Goal: Find specific page/section: Find specific page/section

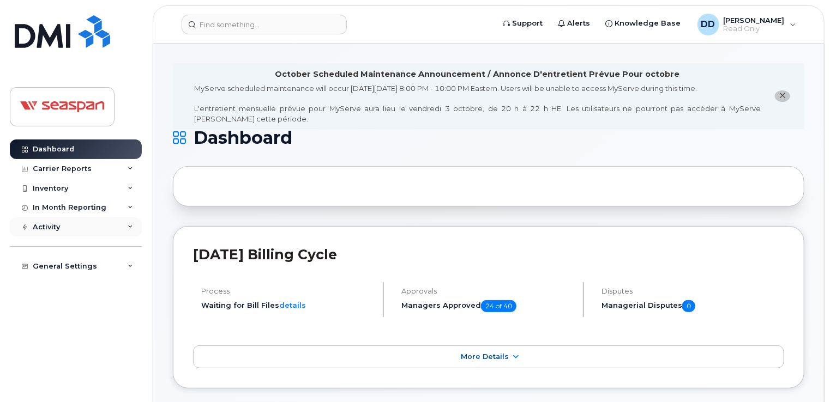
click at [90, 224] on div "Activity" at bounding box center [76, 228] width 132 height 20
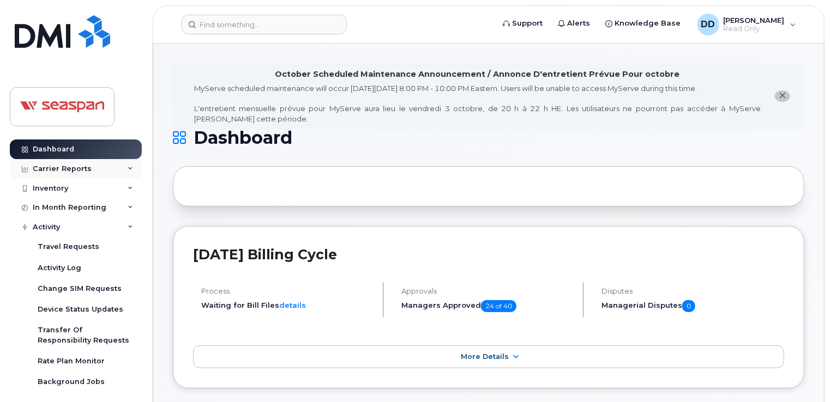
click at [94, 169] on div "Carrier Reports" at bounding box center [76, 169] width 132 height 20
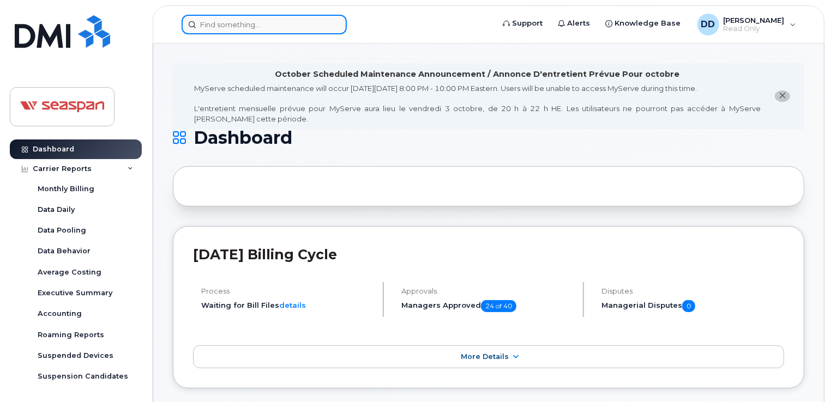
click at [216, 25] on input at bounding box center [264, 25] width 165 height 20
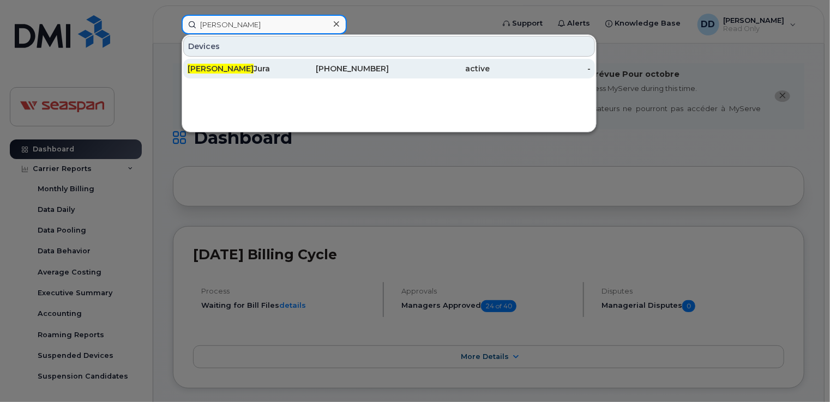
type input "[PERSON_NAME]"
click at [229, 73] on div "[PERSON_NAME]" at bounding box center [238, 68] width 101 height 11
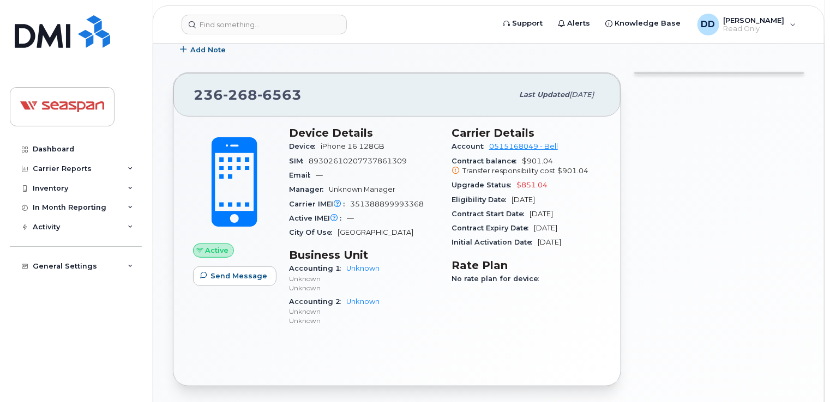
scroll to position [175, 0]
